Goal: Information Seeking & Learning: Learn about a topic

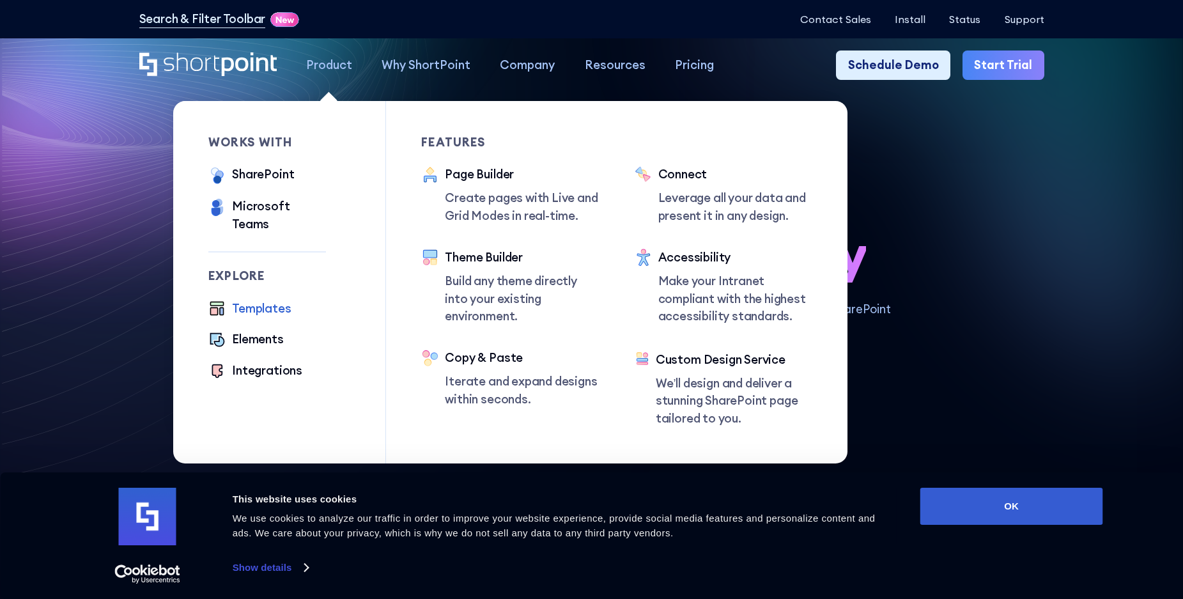
click at [267, 300] on div "Templates" at bounding box center [261, 309] width 59 height 18
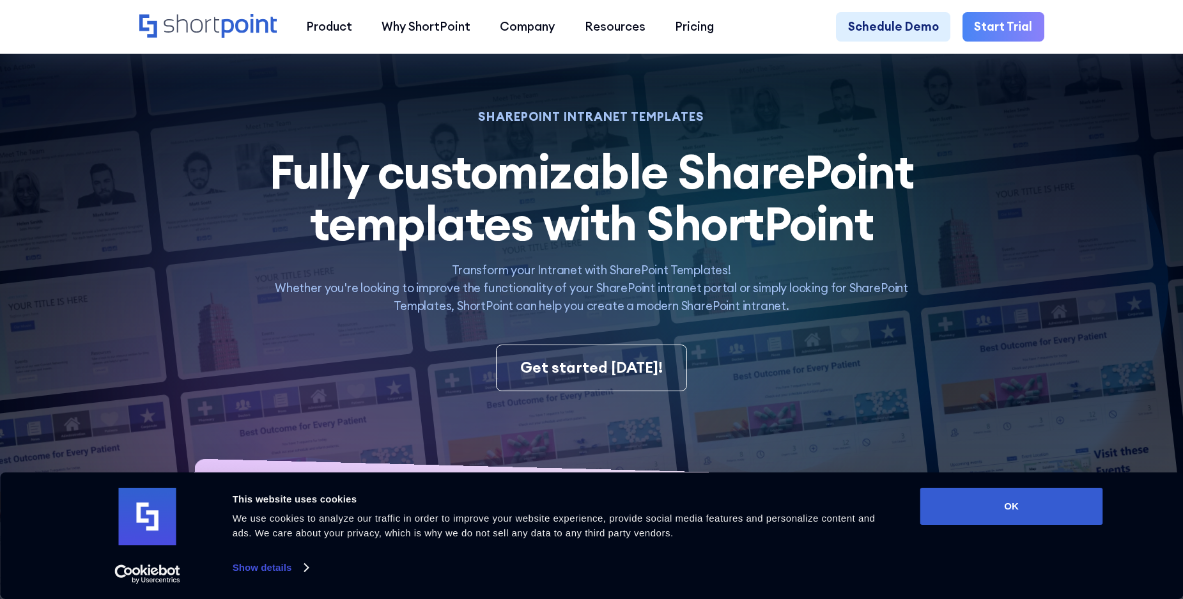
scroll to position [58, 0]
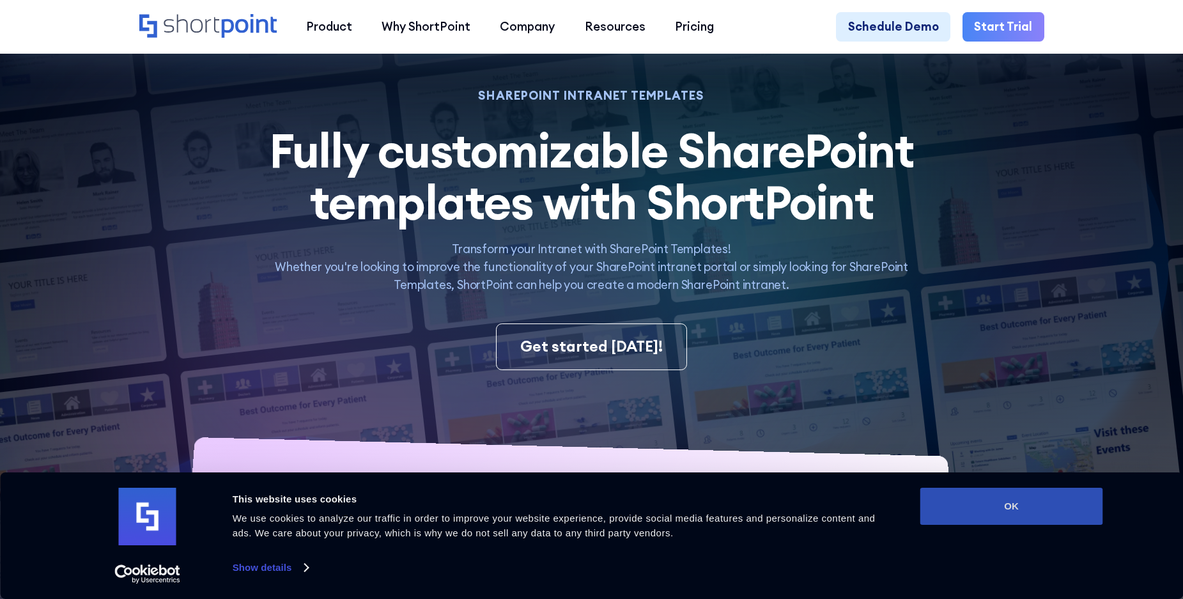
click at [1051, 502] on button "OK" at bounding box center [1011, 506] width 183 height 37
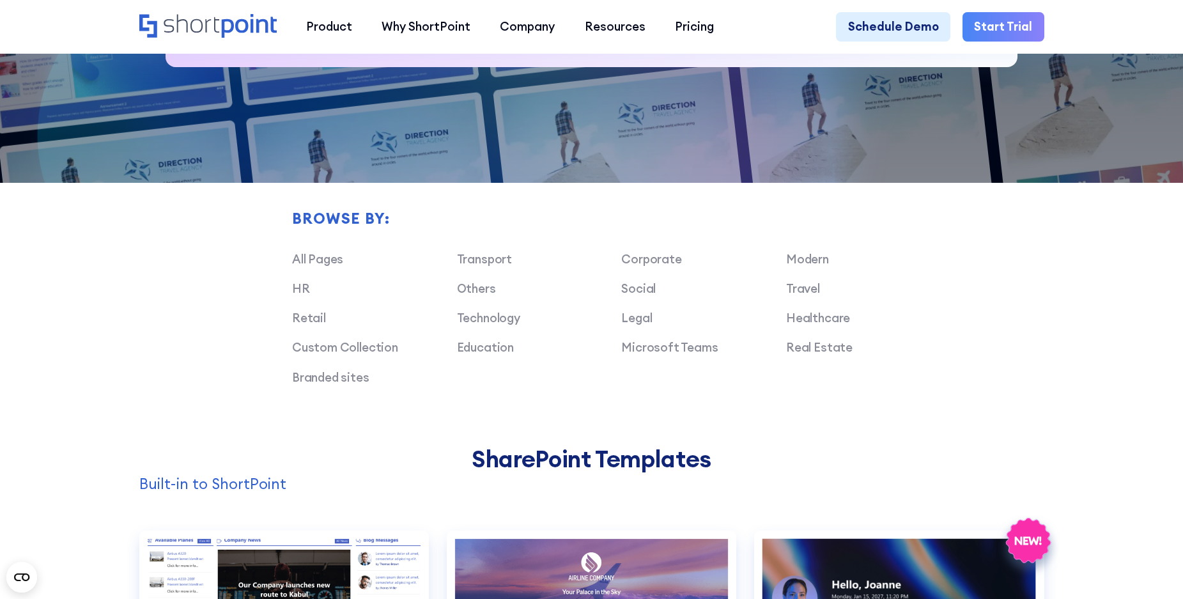
scroll to position [943, 0]
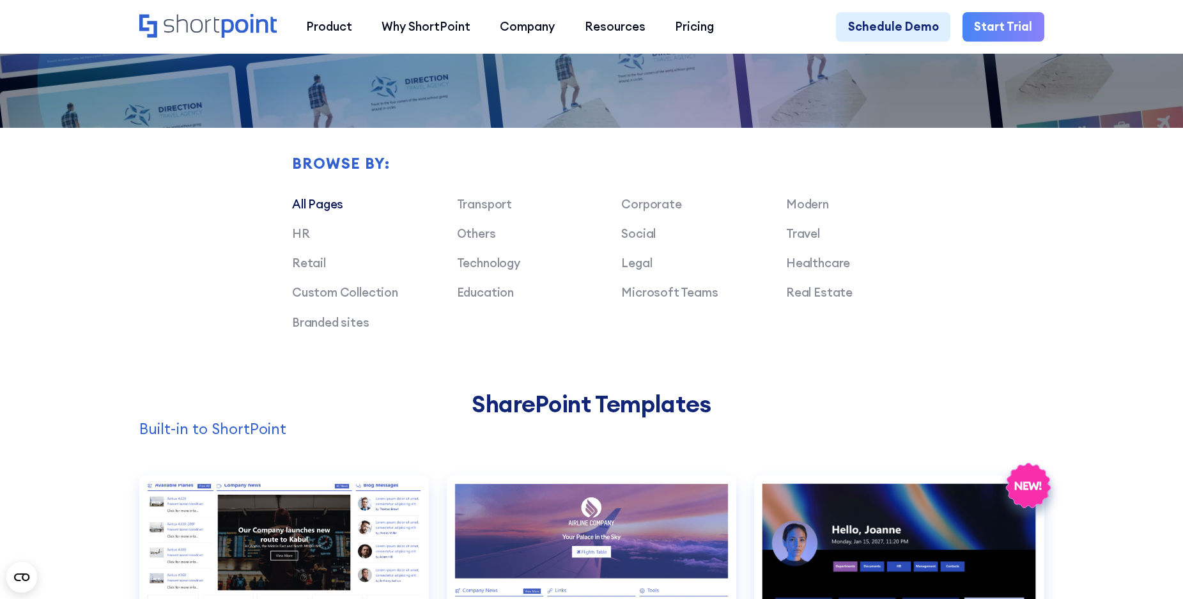
click at [323, 202] on link "All Pages" at bounding box center [317, 203] width 51 height 15
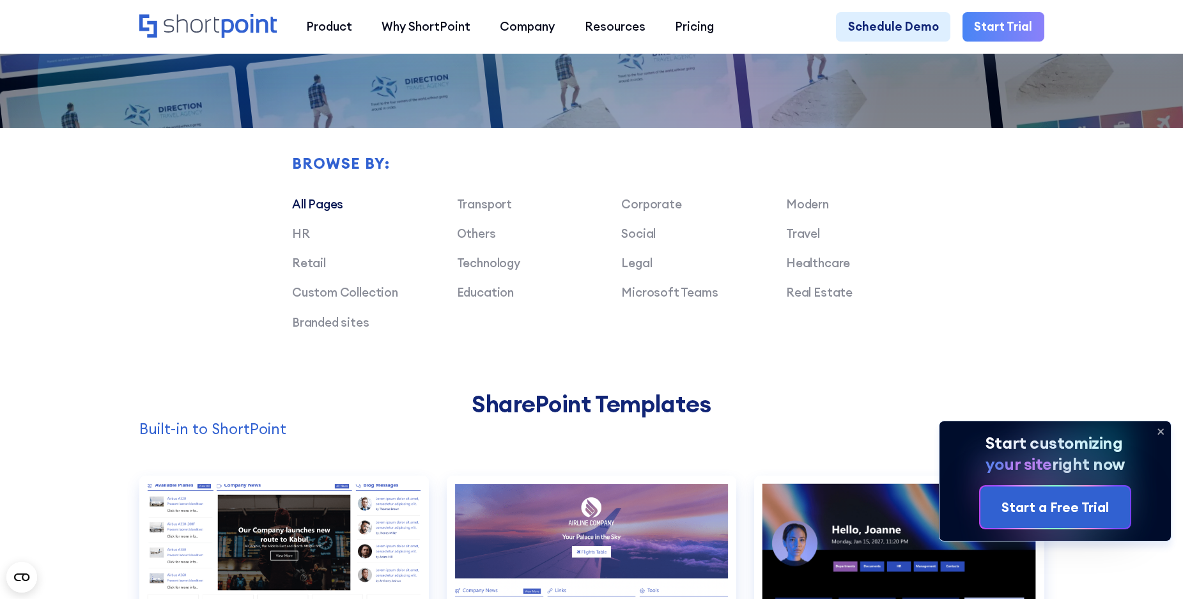
click at [1161, 431] on icon at bounding box center [1160, 431] width 5 height 5
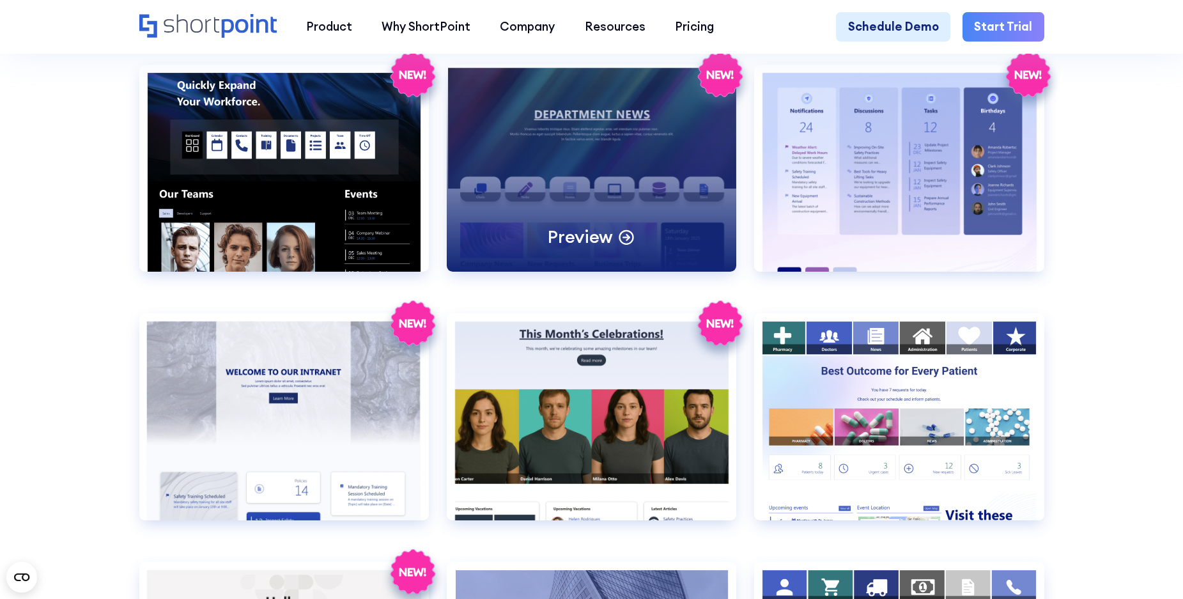
scroll to position [2111, 0]
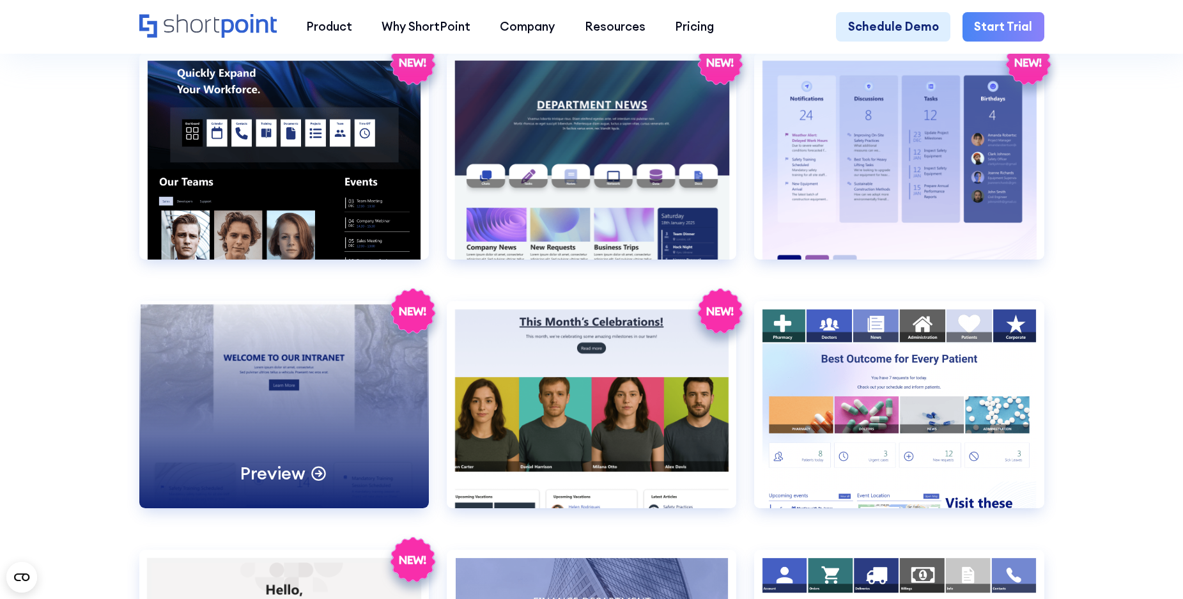
click at [329, 368] on div "Preview" at bounding box center [284, 404] width 290 height 207
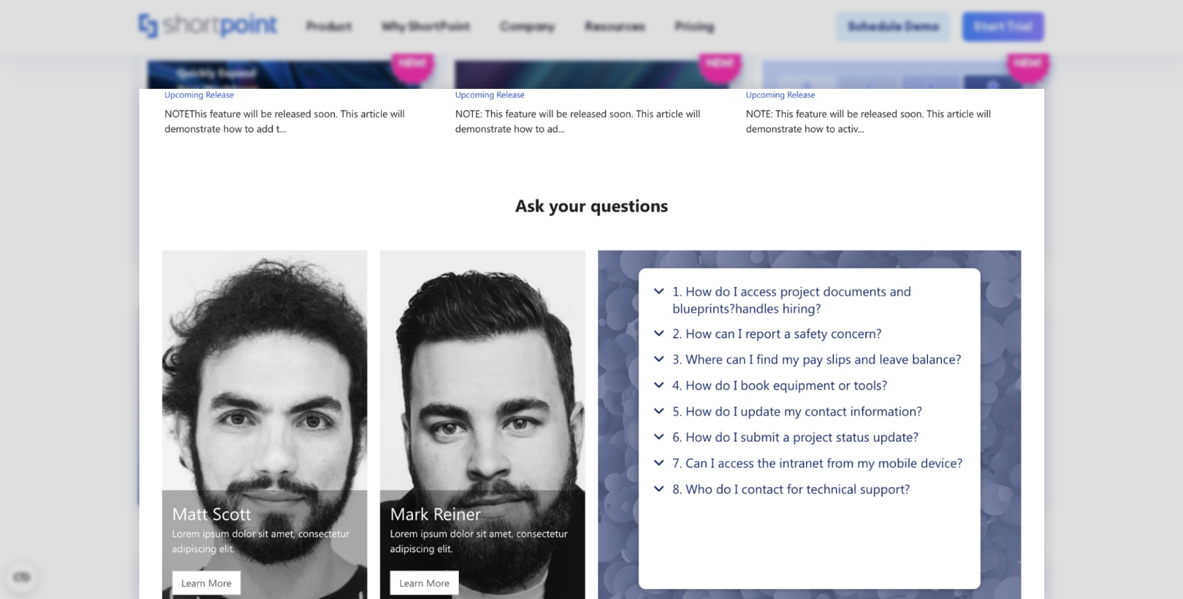
scroll to position [1619, 0]
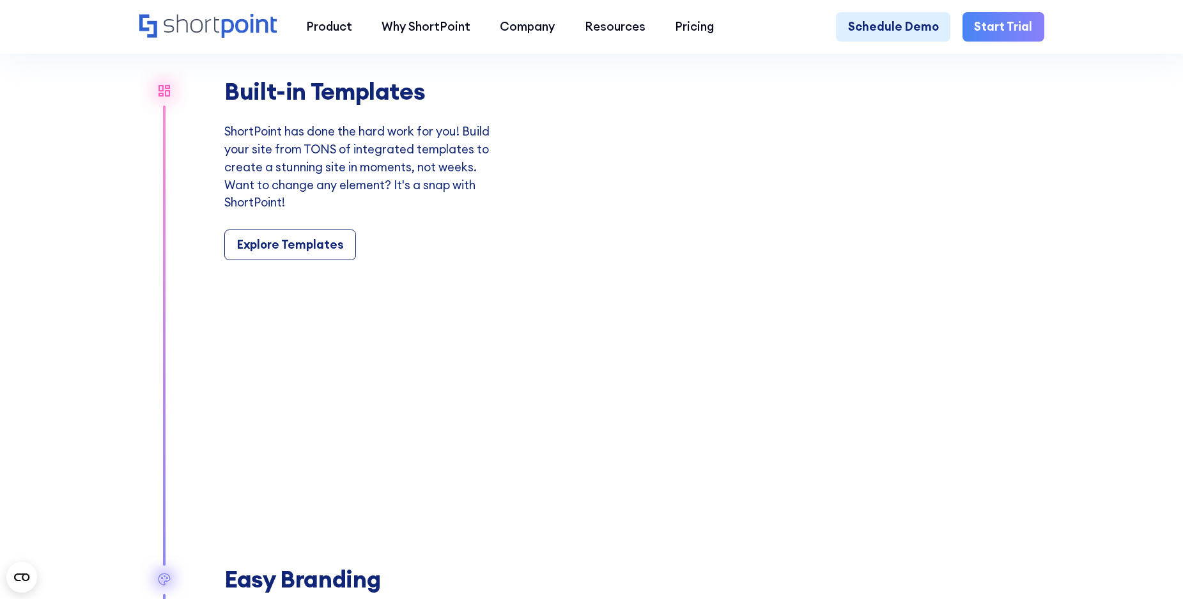
scroll to position [1391, 0]
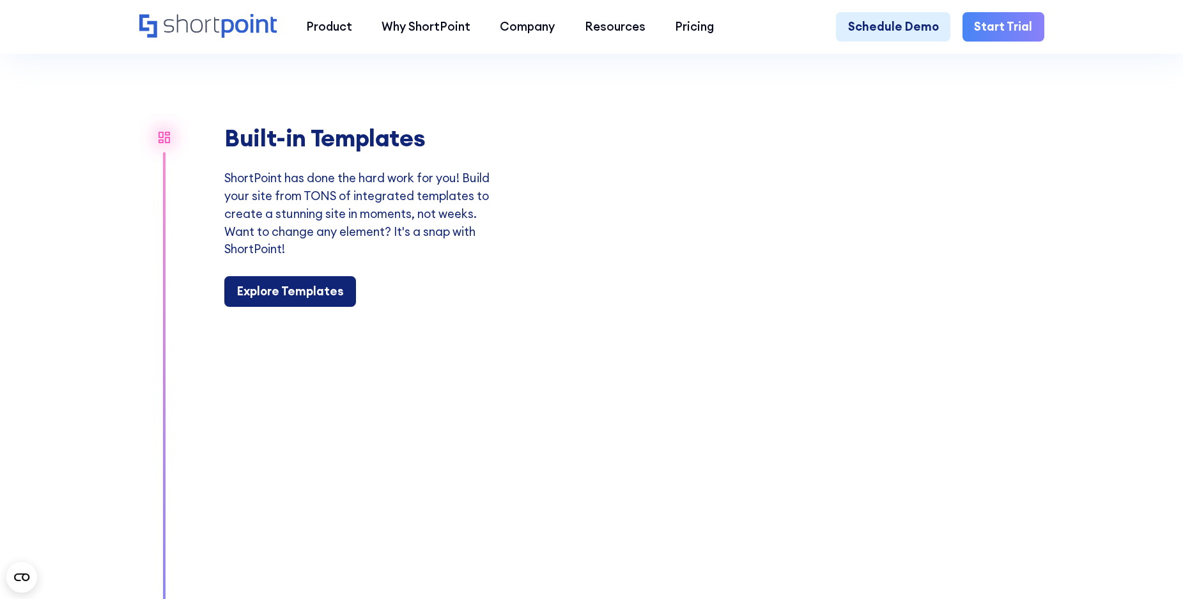
click at [304, 290] on div "Explore Templates" at bounding box center [290, 292] width 107 height 18
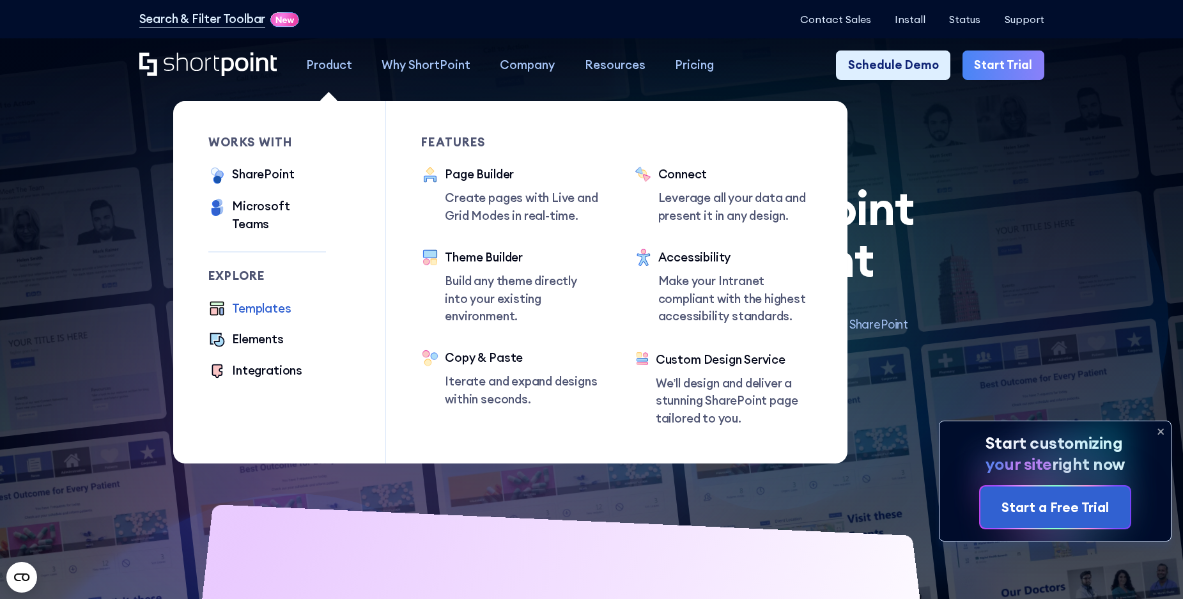
click at [274, 300] on div "Templates" at bounding box center [261, 309] width 59 height 18
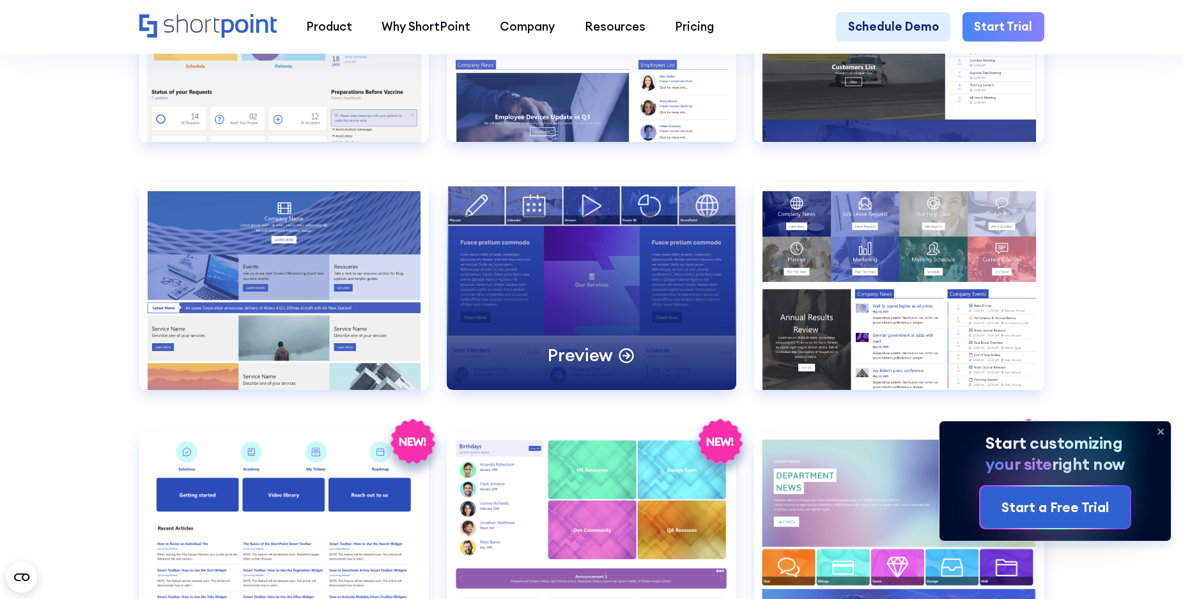
scroll to position [2740, 0]
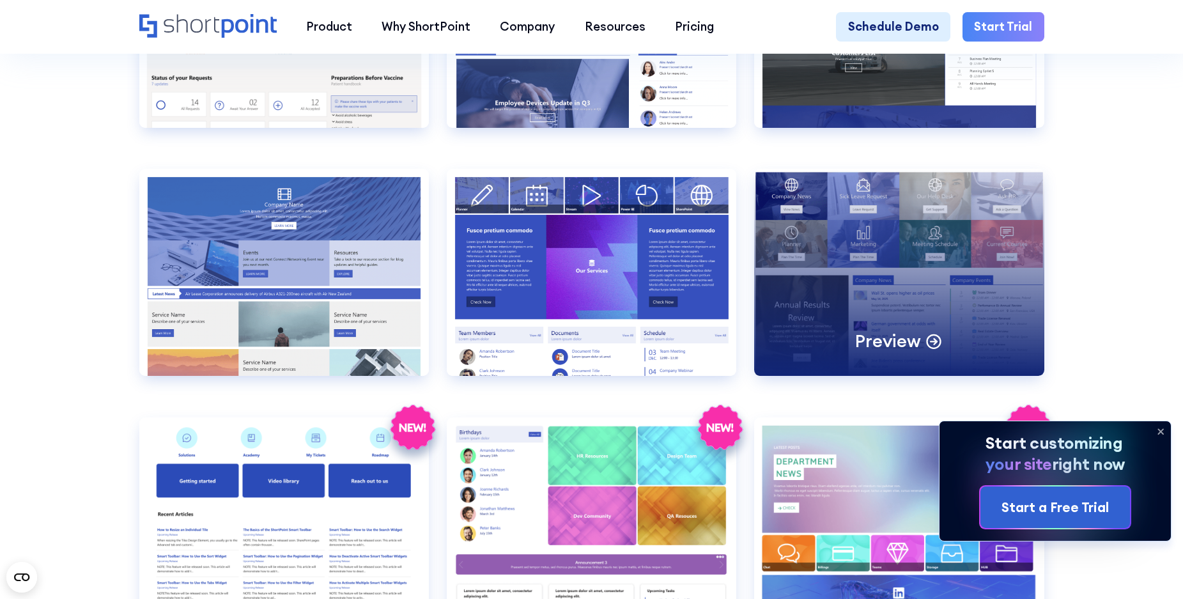
click at [884, 304] on div "Preview" at bounding box center [899, 272] width 290 height 207
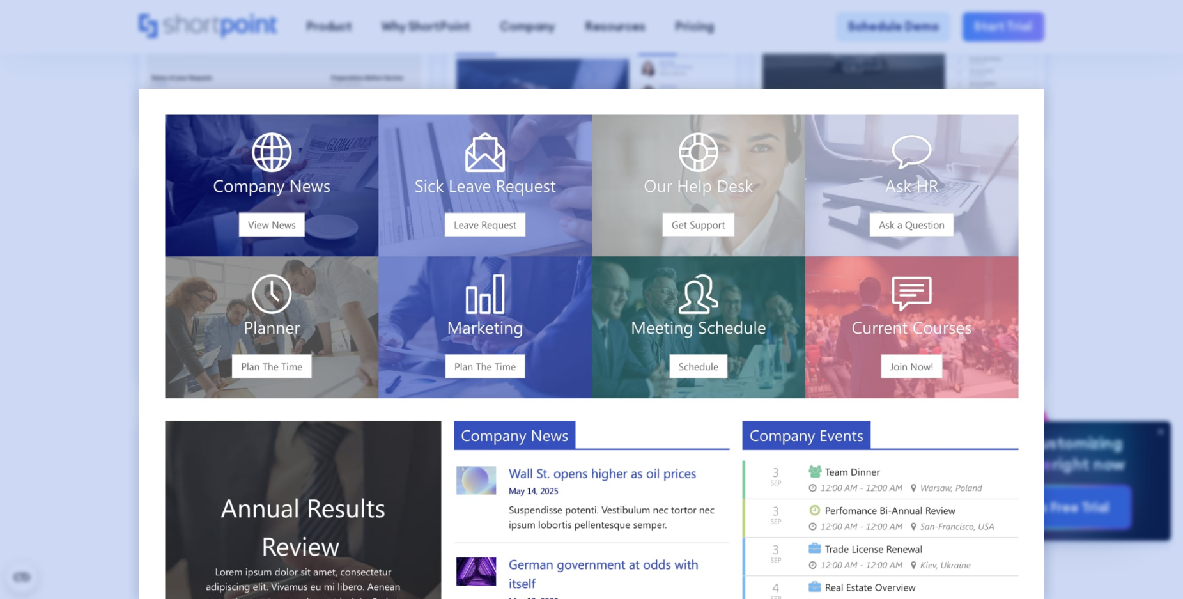
click at [1071, 244] on div at bounding box center [591, 299] width 1183 height 599
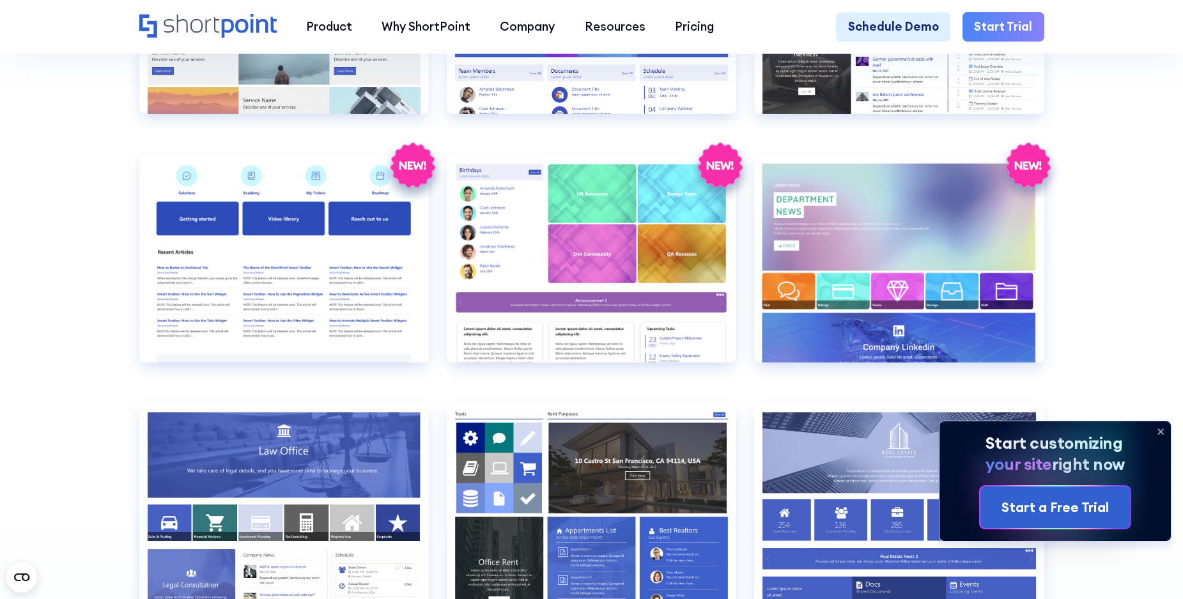
scroll to position [3087, 0]
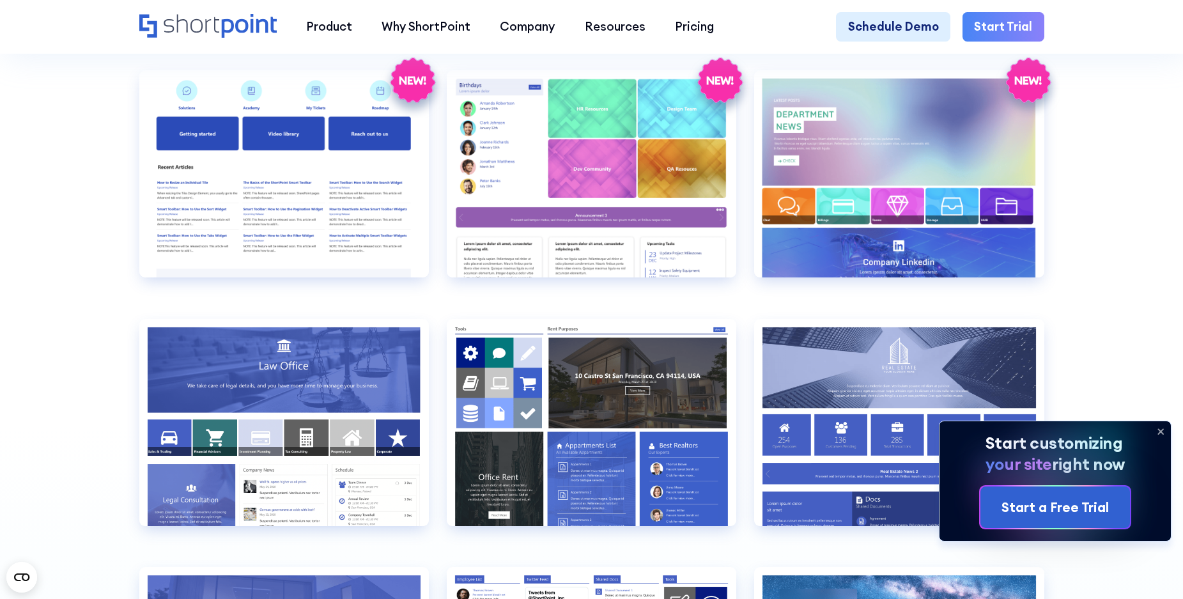
click at [1163, 430] on icon at bounding box center [1160, 431] width 5 height 5
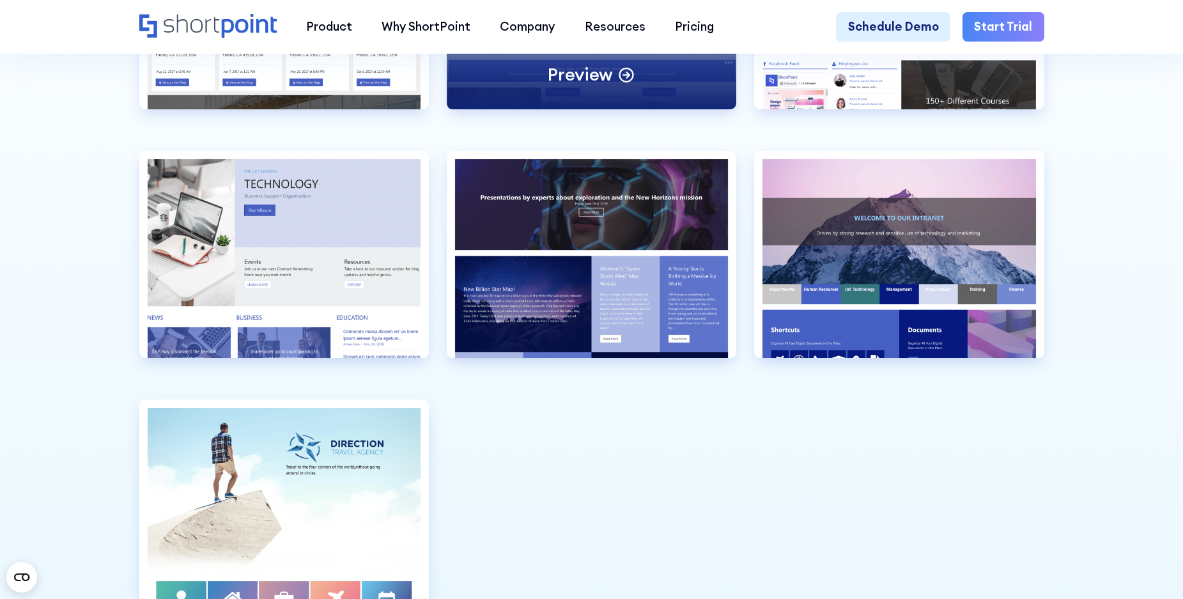
scroll to position [3749, 0]
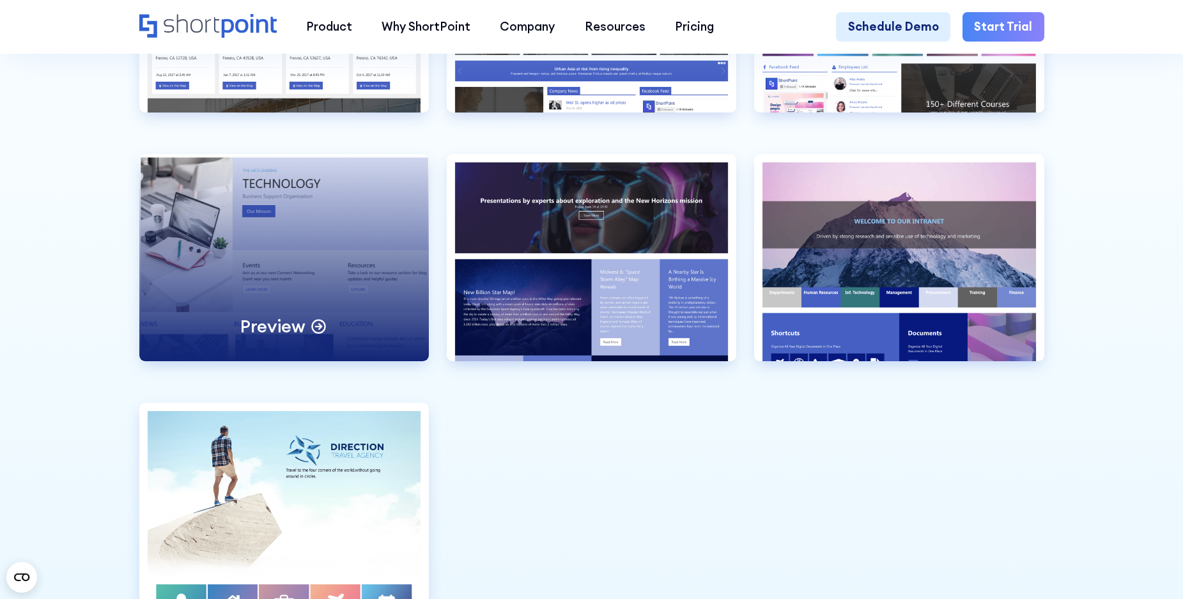
click at [292, 270] on div "Preview" at bounding box center [284, 257] width 290 height 207
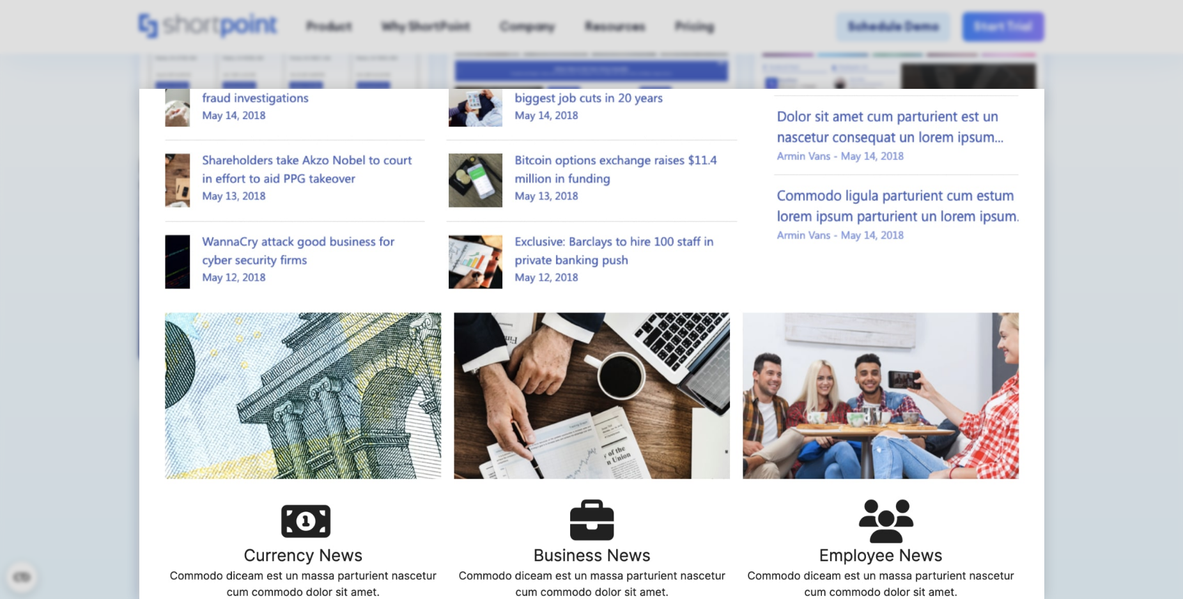
scroll to position [832, 0]
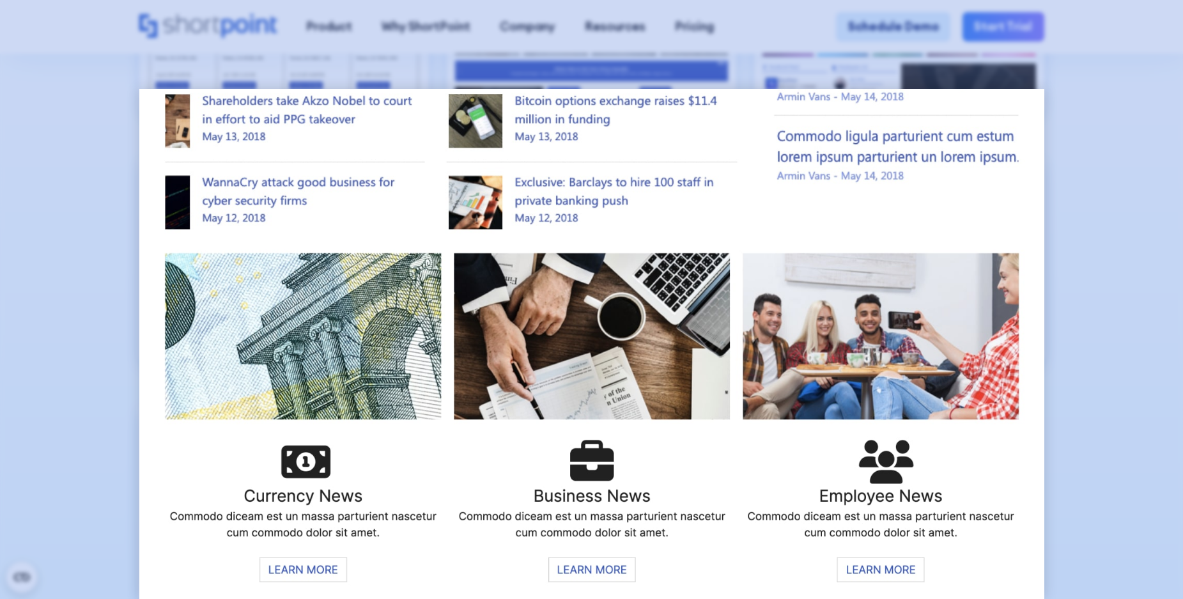
click at [80, 221] on div at bounding box center [591, 299] width 1183 height 599
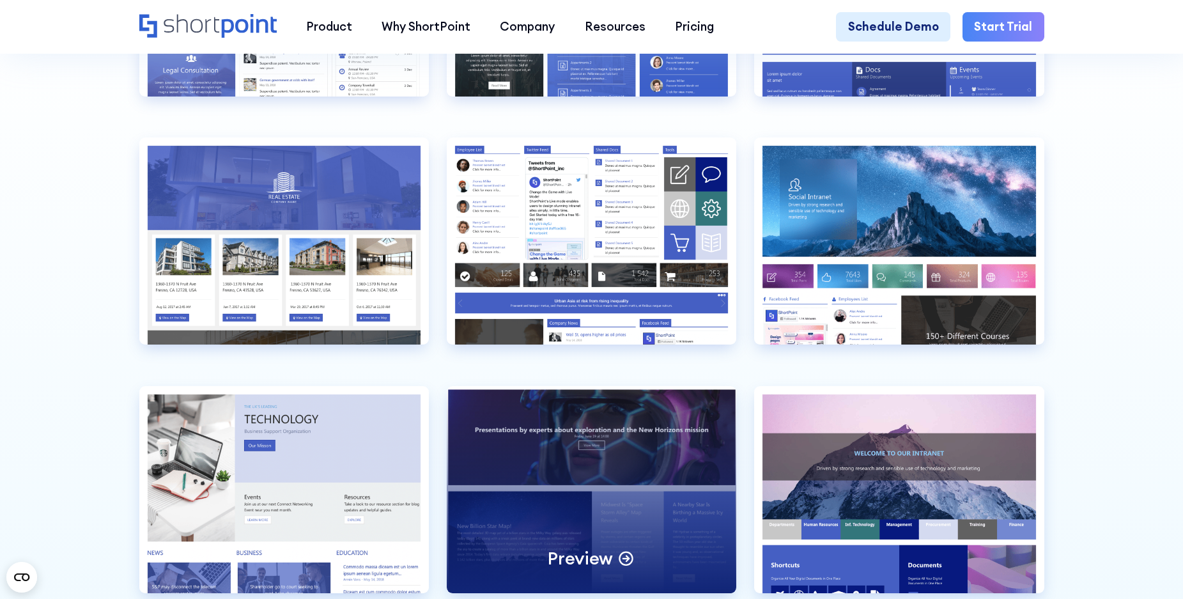
scroll to position [3424, 0]
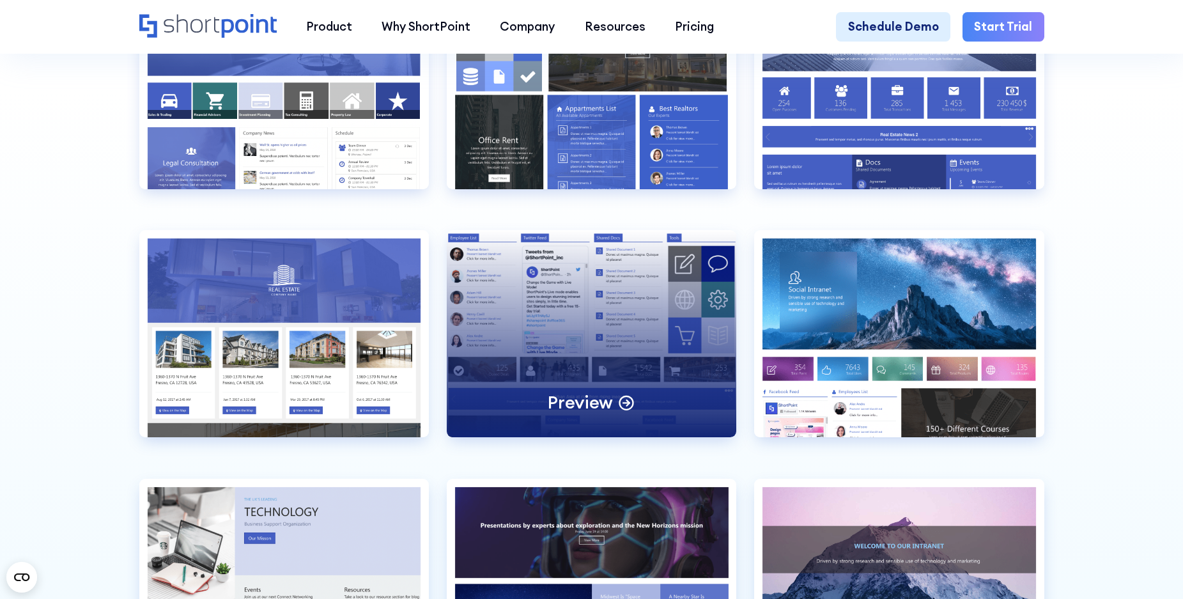
click at [561, 331] on div "Preview" at bounding box center [592, 333] width 290 height 207
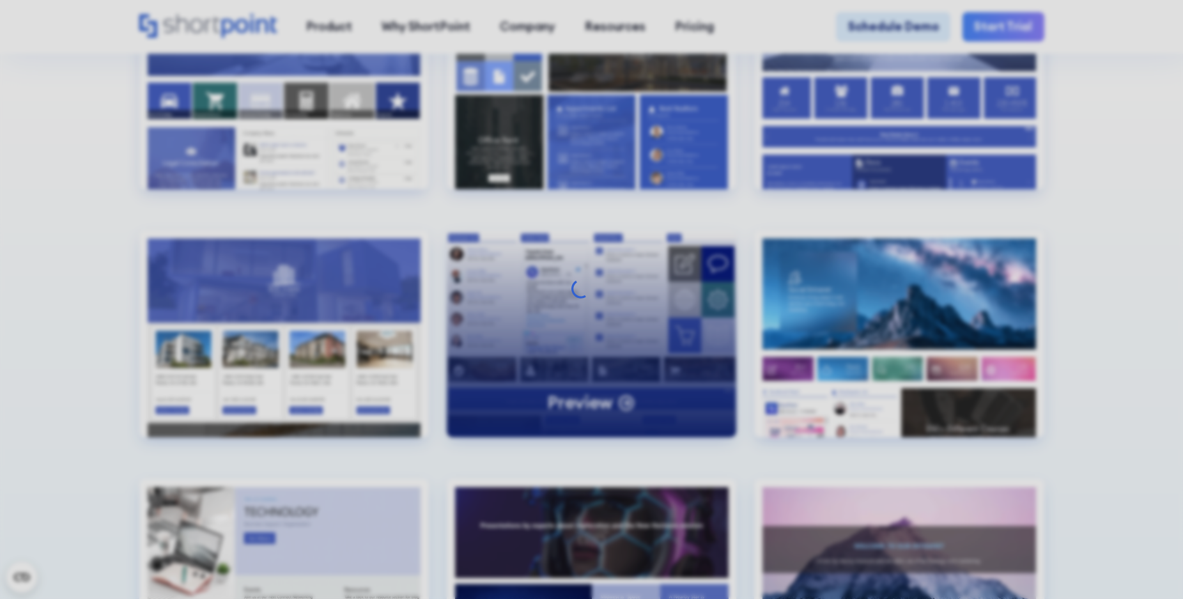
scroll to position [0, 0]
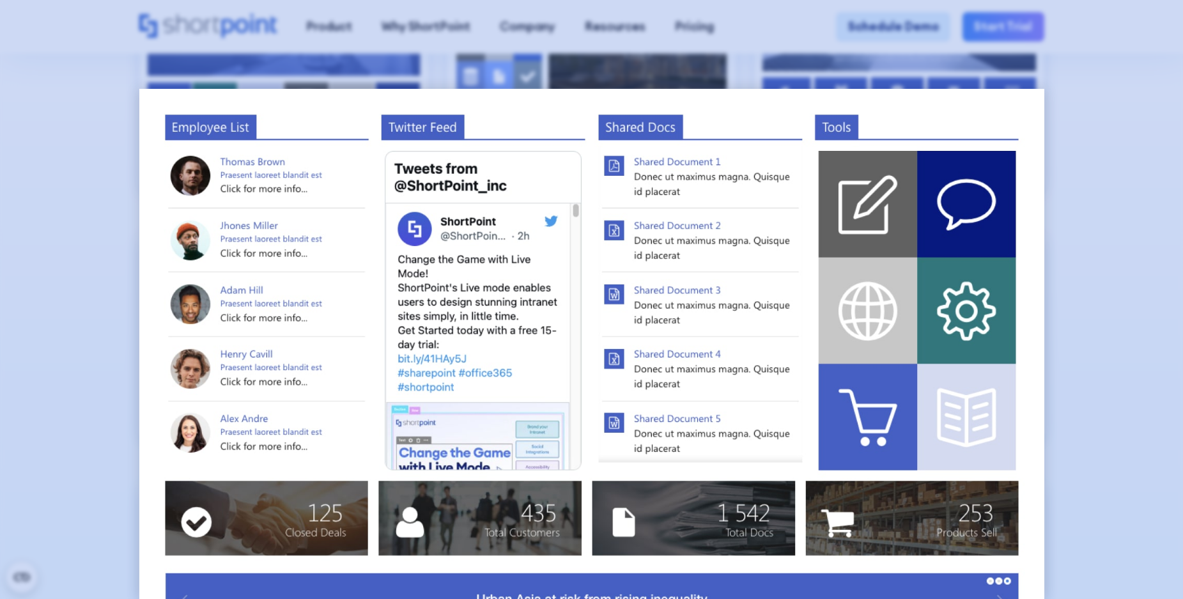
click at [88, 220] on div at bounding box center [591, 299] width 1183 height 599
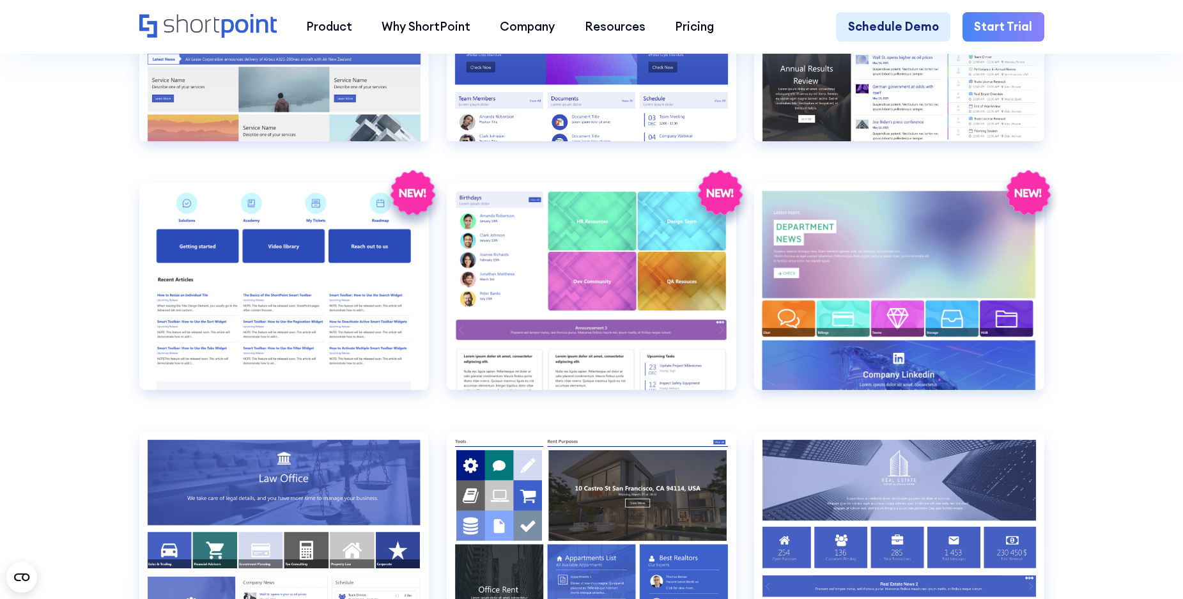
scroll to position [2942, 0]
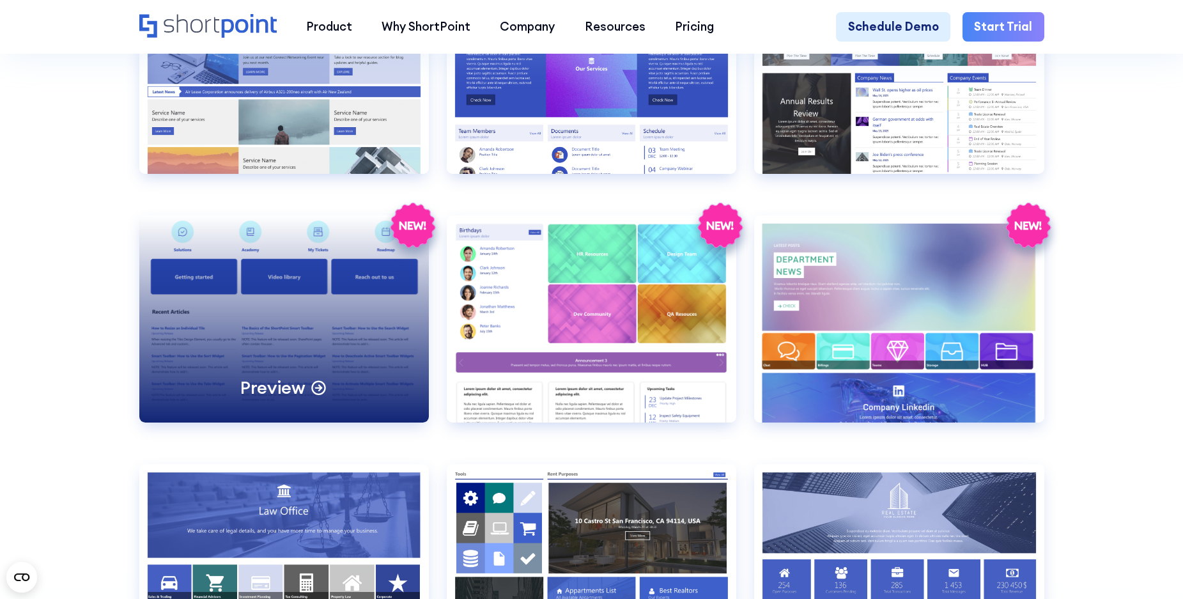
click at [294, 290] on div "Preview" at bounding box center [284, 318] width 290 height 207
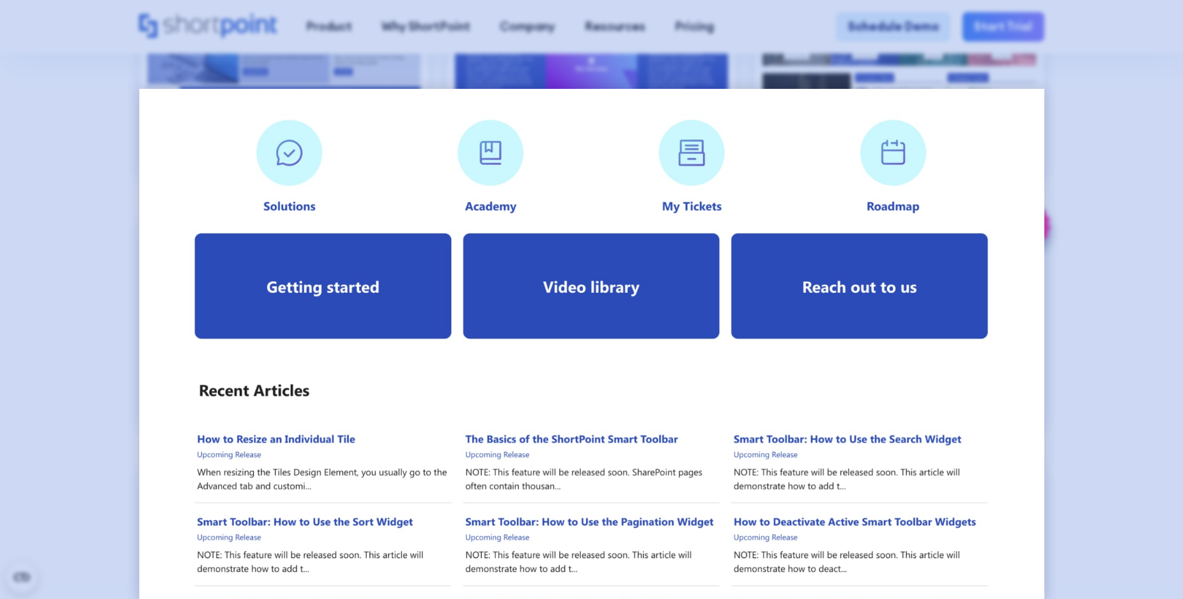
click at [78, 193] on div at bounding box center [591, 299] width 1183 height 599
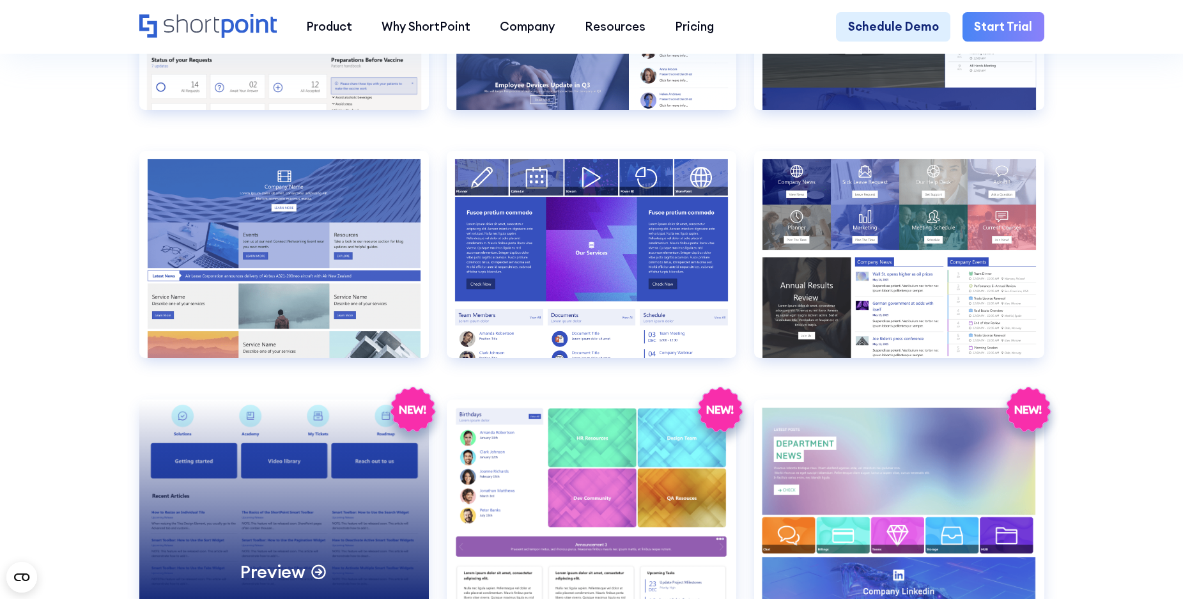
scroll to position [2683, 0]
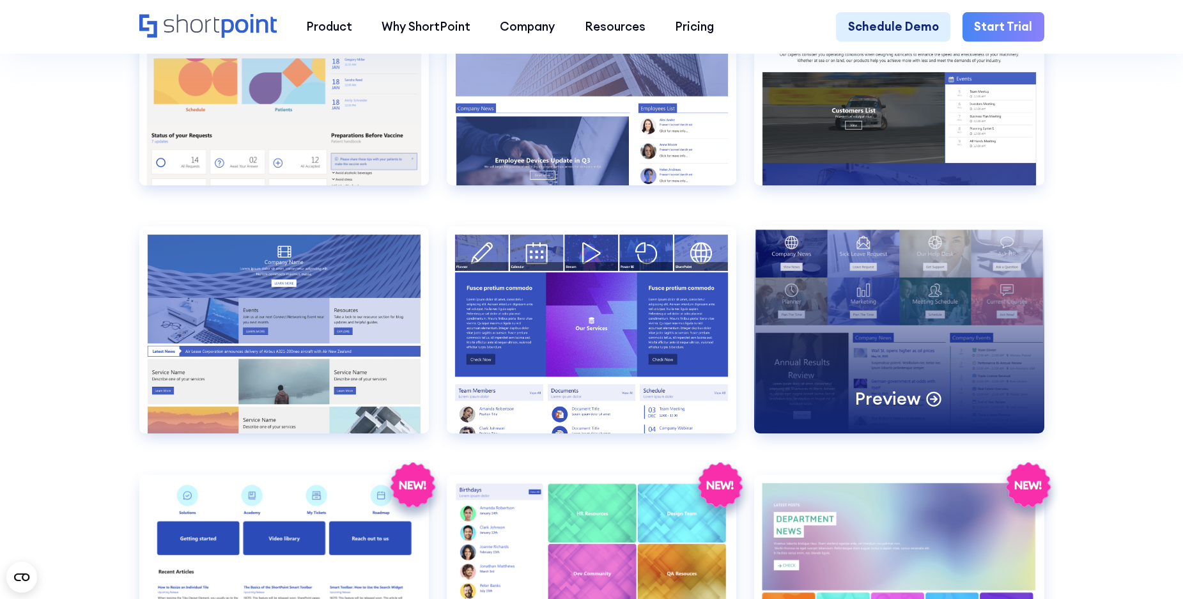
click at [891, 309] on div "Preview" at bounding box center [899, 329] width 290 height 207
